Goal: Transaction & Acquisition: Purchase product/service

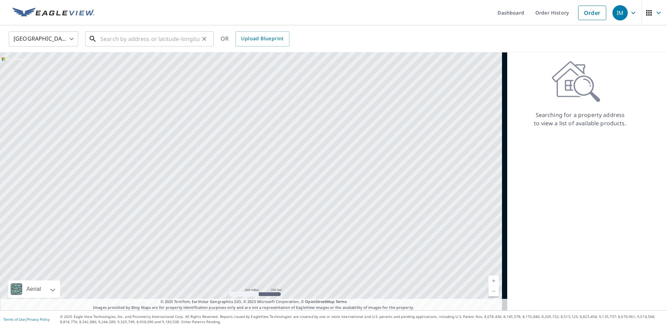
click at [134, 41] on input "text" at bounding box center [149, 38] width 99 height 19
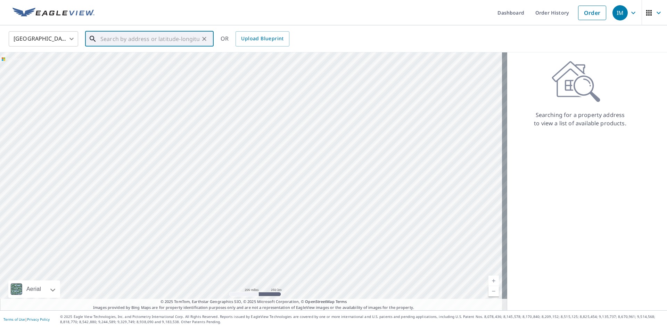
click at [129, 38] on input "text" at bounding box center [149, 38] width 99 height 19
click at [163, 59] on span "[STREET_ADDRESS][PERSON_NAME]" at bounding box center [153, 59] width 109 height 8
type input "[STREET_ADDRESS][PERSON_NAME][PERSON_NAME]"
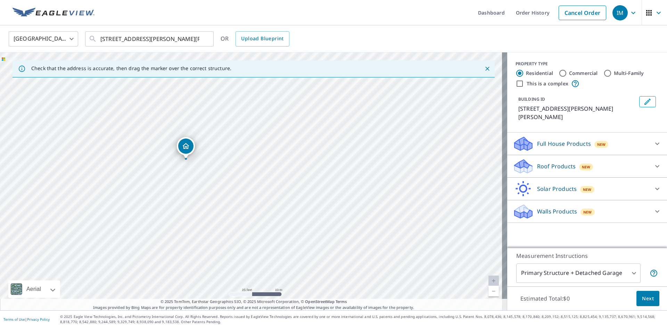
drag, startPoint x: 360, startPoint y: 157, endPoint x: 295, endPoint y: 135, distance: 68.8
click at [295, 135] on div "[STREET_ADDRESS][PERSON_NAME][PERSON_NAME]" at bounding box center [253, 181] width 507 height 258
drag, startPoint x: 238, startPoint y: 148, endPoint x: 324, endPoint y: 169, distance: 87.9
click at [327, 160] on div "[STREET_ADDRESS][PERSON_NAME][PERSON_NAME]" at bounding box center [253, 181] width 507 height 258
drag, startPoint x: 298, startPoint y: 160, endPoint x: 274, endPoint y: 171, distance: 26.5
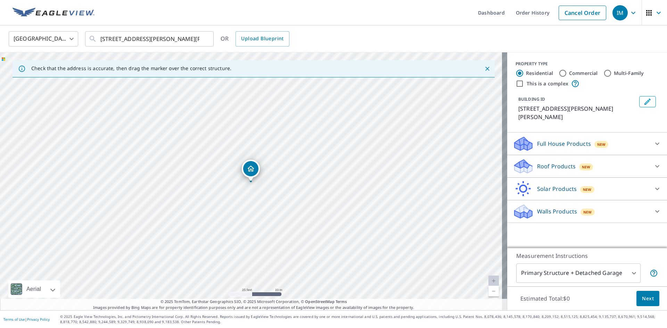
click at [274, 171] on div "[STREET_ADDRESS][PERSON_NAME][PERSON_NAME]" at bounding box center [253, 181] width 507 height 258
click at [561, 207] on p "Walls Products" at bounding box center [557, 211] width 40 height 8
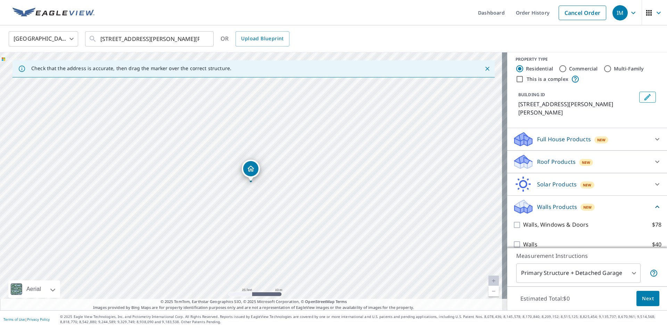
scroll to position [6, 0]
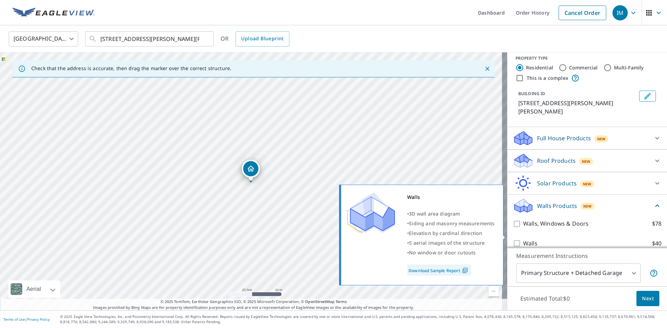
click at [524, 239] on p "Walls" at bounding box center [530, 243] width 14 height 9
click at [523, 239] on input "Walls $40" at bounding box center [518, 243] width 10 height 8
checkbox input "true"
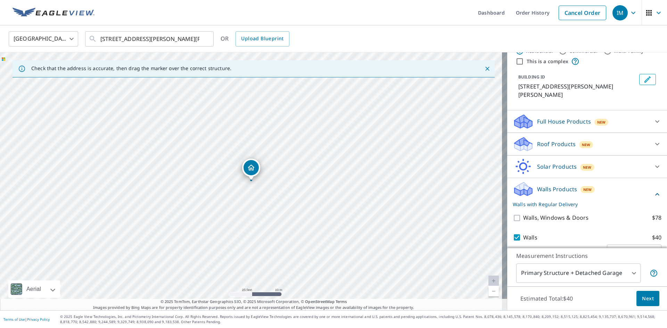
scroll to position [32, 0]
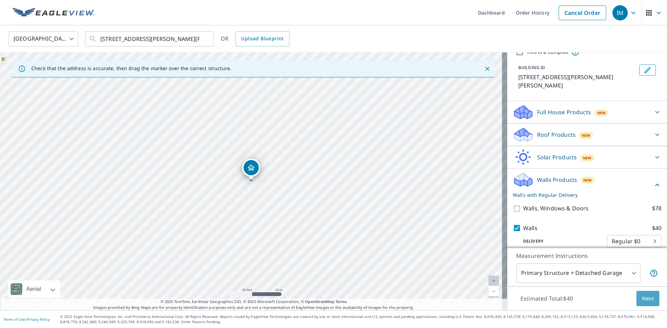
click at [645, 301] on span "Next" at bounding box center [648, 299] width 12 height 9
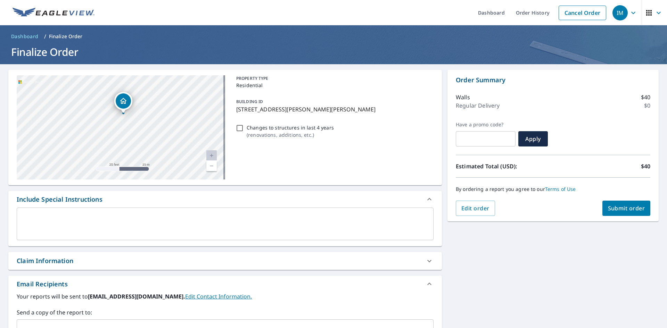
drag, startPoint x: 135, startPoint y: 150, endPoint x: 161, endPoint y: 96, distance: 60.2
click at [161, 96] on div "[STREET_ADDRESS][PERSON_NAME][PERSON_NAME]" at bounding box center [121, 127] width 209 height 104
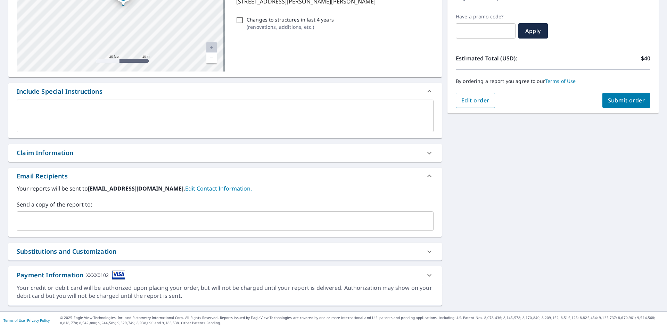
scroll to position [109, 0]
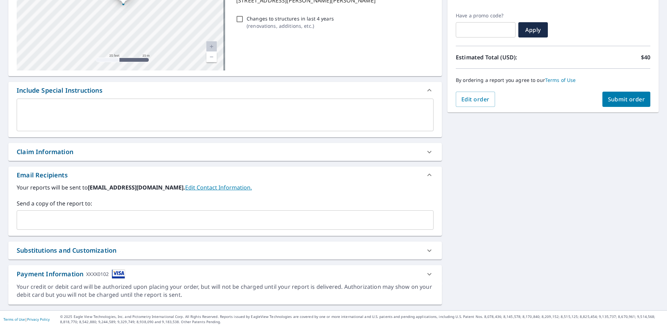
click at [87, 229] on div "​" at bounding box center [225, 220] width 417 height 19
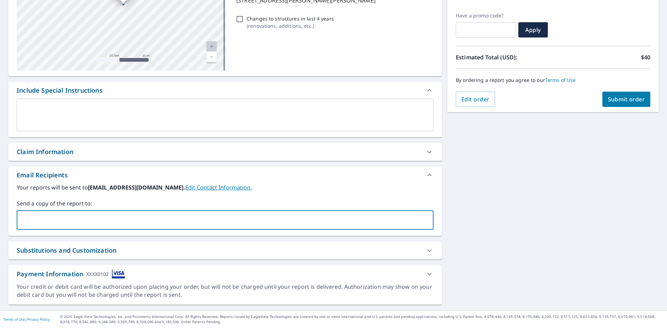
click at [86, 226] on input "text" at bounding box center [220, 220] width 400 height 13
type input "[PERSON_NAME][EMAIL_ADDRESS][DOMAIN_NAME]"
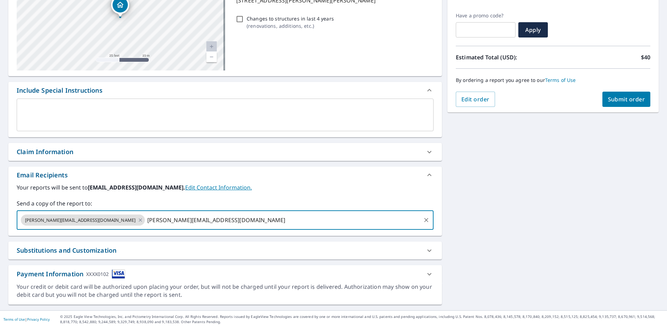
type input "[PERSON_NAME][EMAIL_ADDRESS][DOMAIN_NAME]"
click at [636, 95] on button "Submit order" at bounding box center [627, 99] width 48 height 15
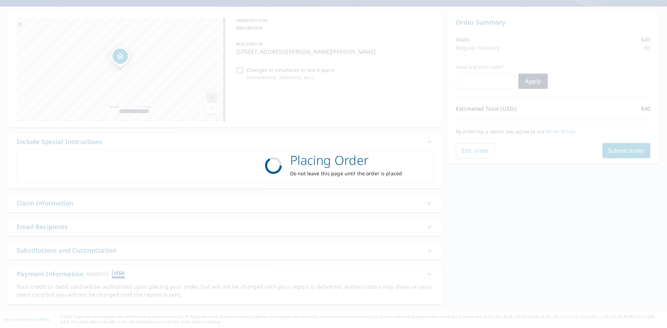
scroll to position [58, 0]
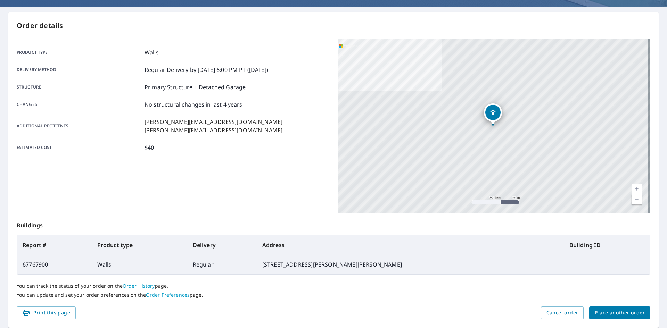
scroll to position [81, 0]
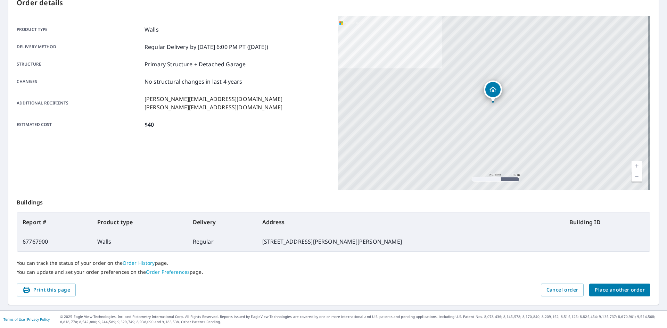
click at [317, 49] on div "Delivery method Regular Delivery by [DATE] 6:00 PM PT ([DATE])" at bounding box center [173, 47] width 313 height 8
